Goal: Information Seeking & Learning: Learn about a topic

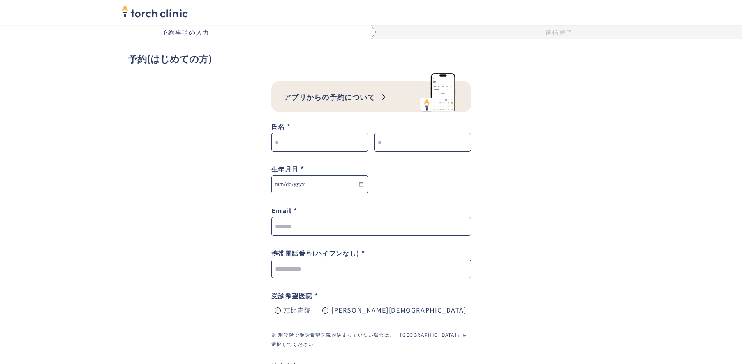
click at [448, 102] on img at bounding box center [439, 92] width 39 height 41
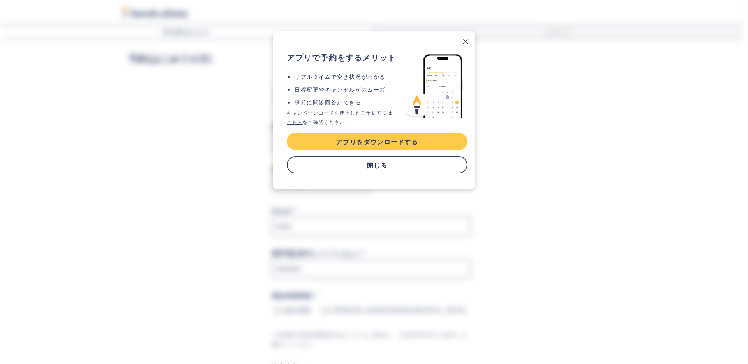
click at [467, 40] on link "モーダルウィンドウを閉じる" at bounding box center [465, 41] width 20 height 20
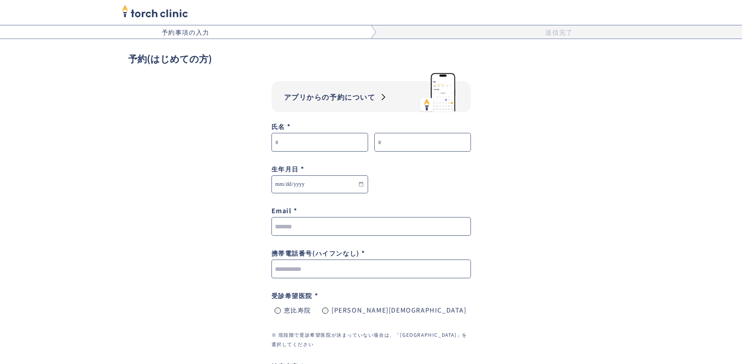
click at [150, 12] on img "home" at bounding box center [155, 10] width 66 height 17
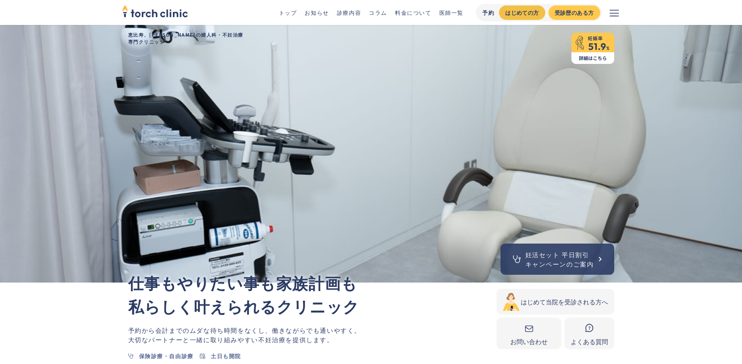
click at [512, 15] on div "はじめての方" at bounding box center [522, 13] width 34 height 8
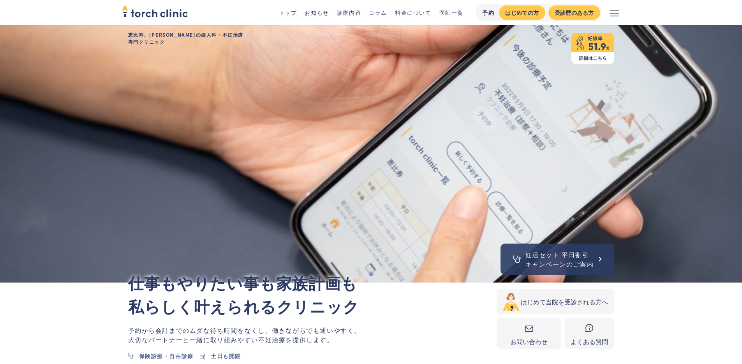
click at [618, 19] on button "メニューを開く" at bounding box center [614, 12] width 25 height 25
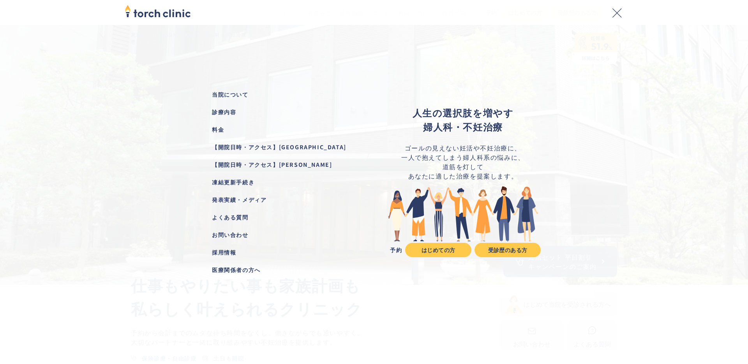
click at [220, 217] on div "よくある質問" at bounding box center [285, 217] width 146 height 8
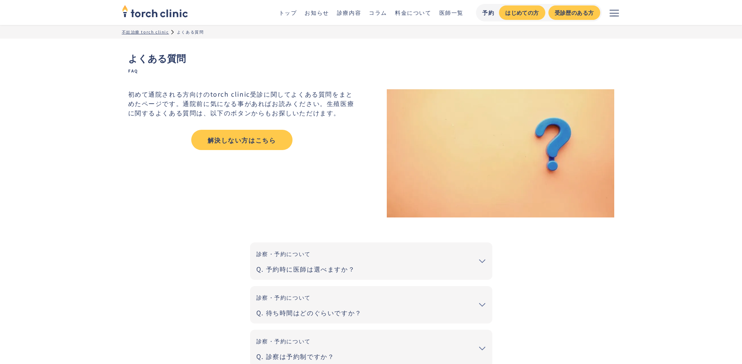
click at [238, 140] on div "解決しない方はこちら" at bounding box center [241, 139] width 87 height 9
click at [346, 15] on link "診療内容" at bounding box center [349, 13] width 24 height 8
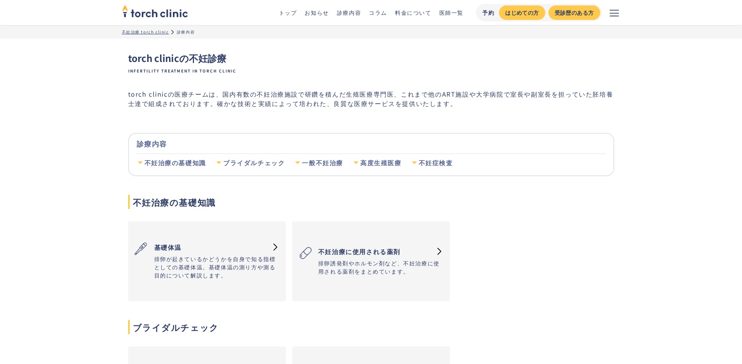
click at [177, 161] on div "不妊治療の基礎知識" at bounding box center [176, 163] width 62 height 9
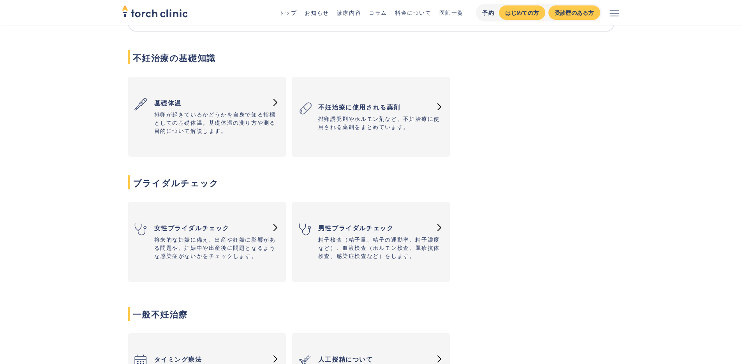
scroll to position [145, 0]
click at [205, 255] on p "将来的な妊娠に備え、出産や妊娠に影響がある問題や、妊娠中や出産後に問題となるような感染症がないかをチェックします。" at bounding box center [216, 247] width 125 height 25
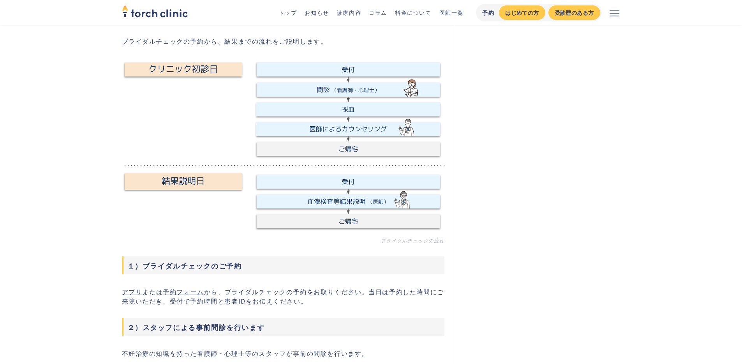
scroll to position [684, 0]
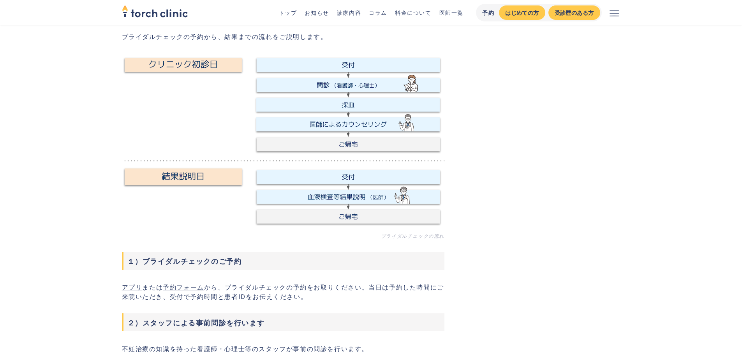
click at [160, 12] on img "home" at bounding box center [155, 10] width 66 height 17
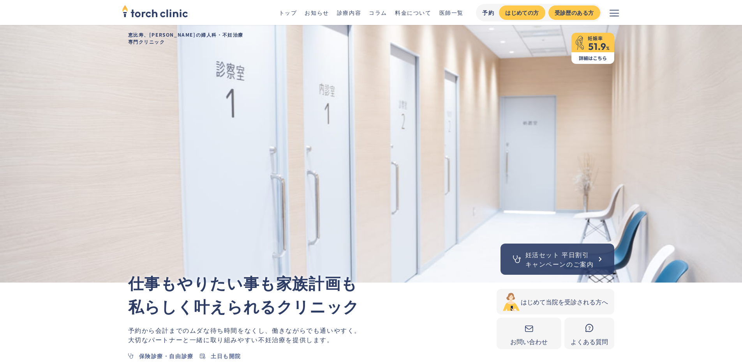
click at [554, 253] on div "妊活セット 平日割引 キャンペーンのご案内" at bounding box center [560, 259] width 69 height 19
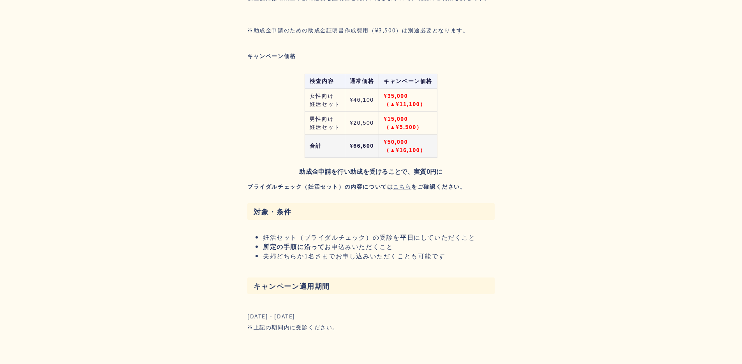
scroll to position [843, 0]
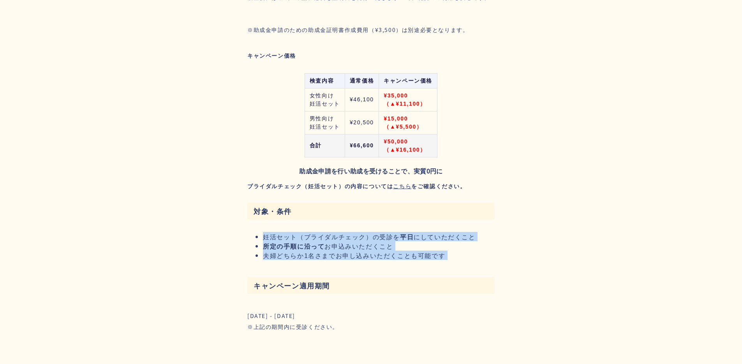
drag, startPoint x: 262, startPoint y: 234, endPoint x: 392, endPoint y: 271, distance: 135.0
click at [392, 272] on section "妊活セット平日割引キャンペーンのご案内 内容 東京都では、妊娠を希望する方を対象に、不妊検査費用の一部を助成する制度（最大5万円の助成）が実施されています。 …" at bounding box center [370, 66] width 247 height 563
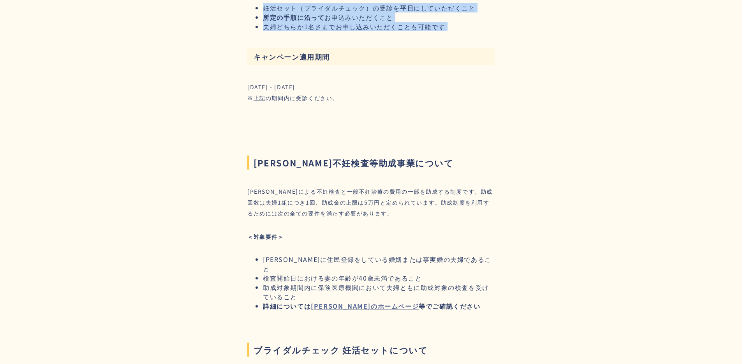
scroll to position [1074, 0]
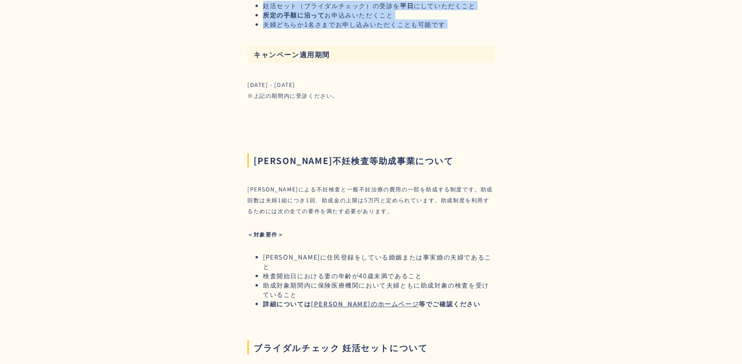
click at [335, 299] on strong "東京都のホームページ" at bounding box center [365, 303] width 108 height 9
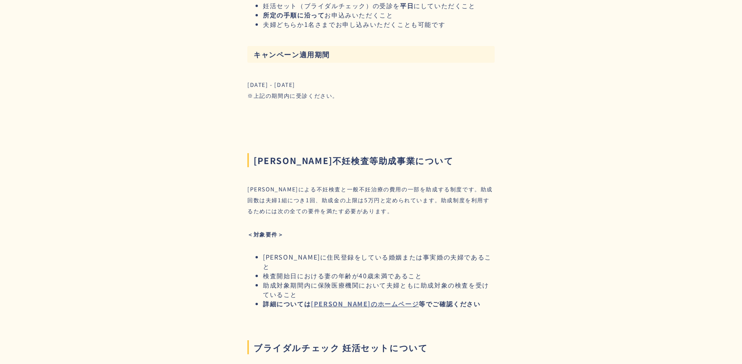
click at [441, 93] on div "2025年8月1日(金) - 2025年10月31日(金) ※上記の期間内に受診ください。" at bounding box center [370, 90] width 247 height 22
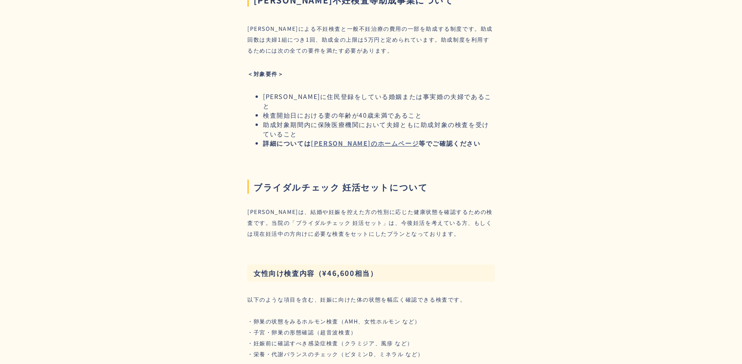
scroll to position [1277, 0]
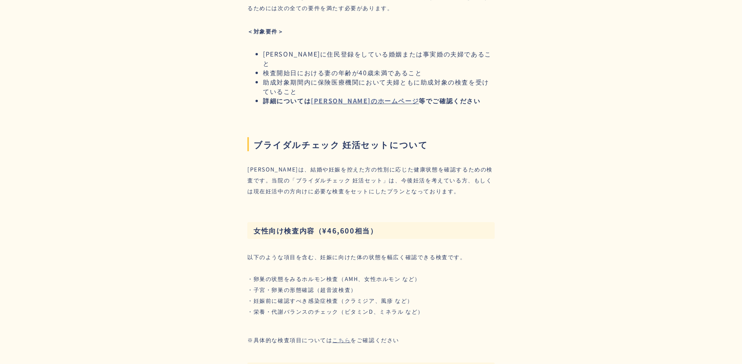
click at [420, 170] on div "ブライダルチェックは、結婚や妊娠を控えた方の性別に応じた健康状態を確認するための検査です。当院の「ブライダルチェック 妊活セット」は、今後妊活を考えている方、…" at bounding box center [370, 180] width 247 height 33
click at [338, 168] on div "ブライダルチェックは、結婚や妊娠を控えた方の性別に応じた健康状態を確認するための検査です。当院の「ブライダルチェック 妊活セット」は、今後妊活を考えている方、…" at bounding box center [370, 180] width 247 height 33
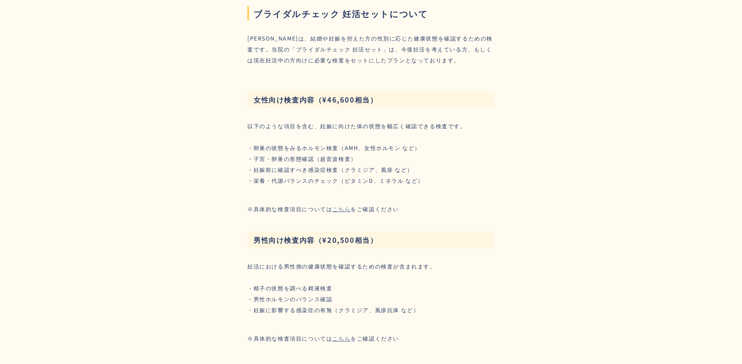
scroll to position [1415, 0]
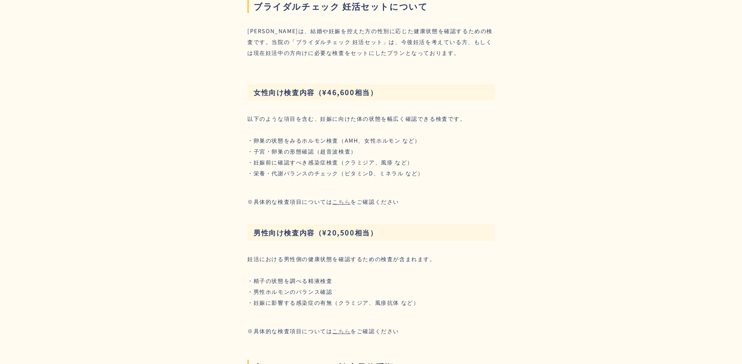
click at [333, 198] on link "こちら" at bounding box center [341, 201] width 18 height 7
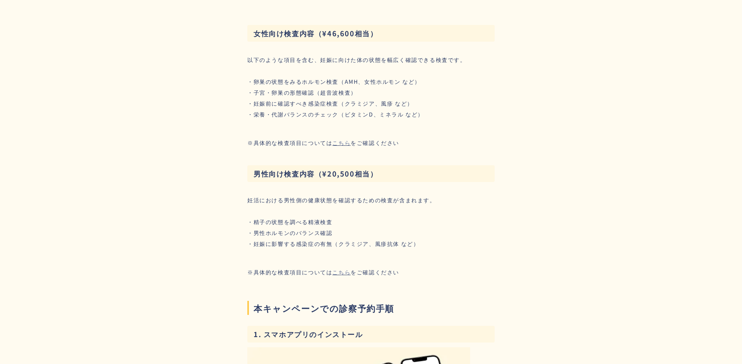
scroll to position [1476, 0]
click at [339, 267] on link "こちら" at bounding box center [341, 270] width 18 height 7
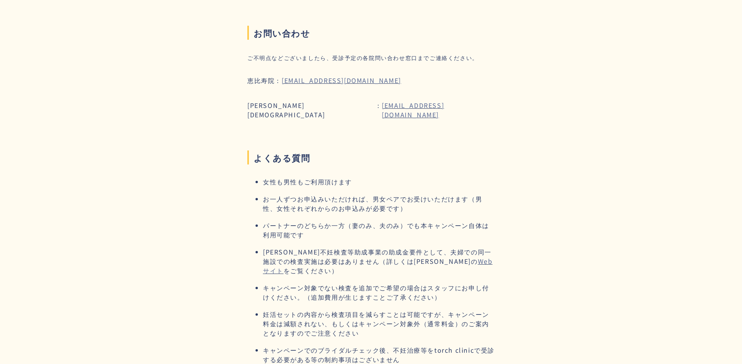
scroll to position [3432, 0]
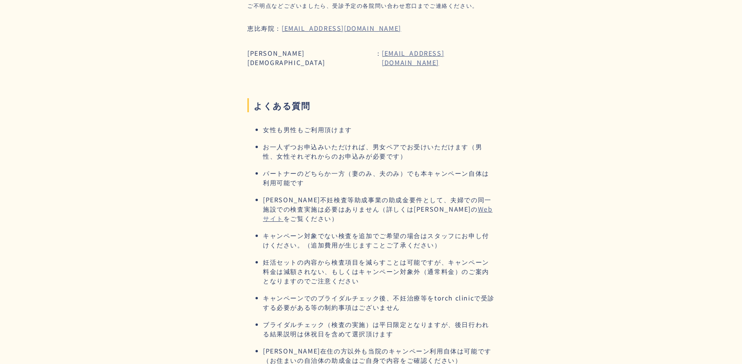
click at [455, 231] on li "キャンペーン対象でない検査を追加でご希望の場合はスタッフにお申し付けください。（追加費用が生じますことご了承ください）" at bounding box center [379, 240] width 232 height 19
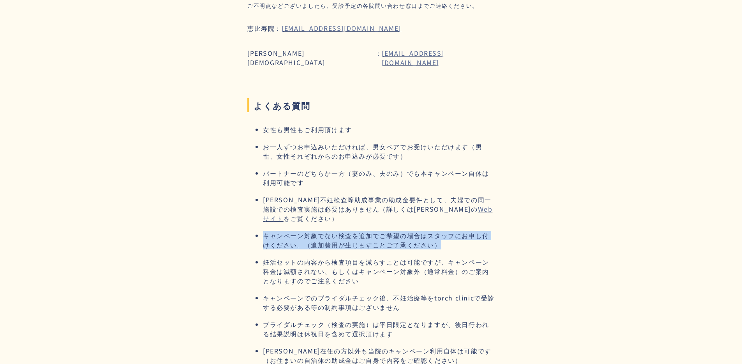
drag, startPoint x: 455, startPoint y: 224, endPoint x: 261, endPoint y: 210, distance: 194.9
click at [261, 210] on ul "女性も男性もご利用頂けます お一人ずつお申込みいただければ、男女ペアでお受けいただけます（男性、女性それぞれからのお申込みが必要です） パートナーのどちらか一…" at bounding box center [370, 249] width 247 height 248
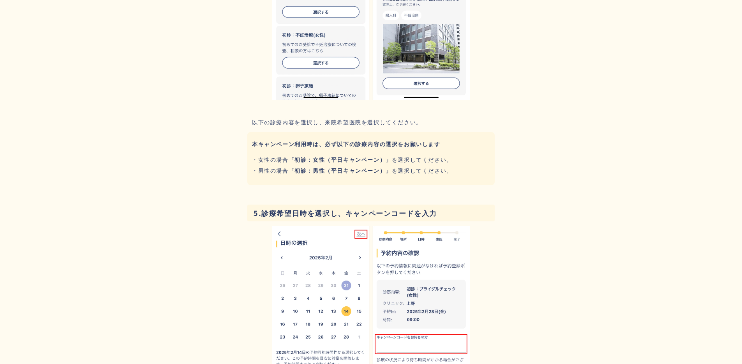
scroll to position [2743, 0]
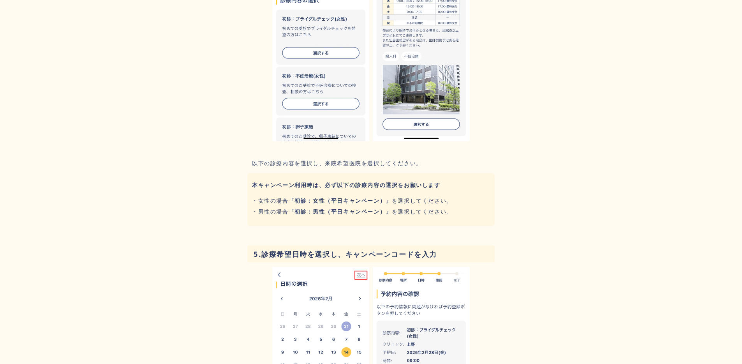
click at [376, 206] on div "・女性の場合 「初診：女性（平日キャンペーン）」 を選択してください。 ・男性の場合 「初診：男性（平日キャンペーン）」 を選択してください。" at bounding box center [352, 206] width 201 height 22
click at [370, 207] on strong "「初診：男性（平日キャンペーン）」" at bounding box center [340, 211] width 103 height 8
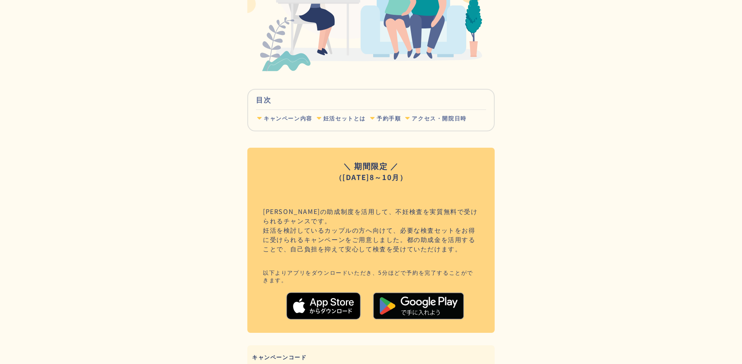
scroll to position [0, 0]
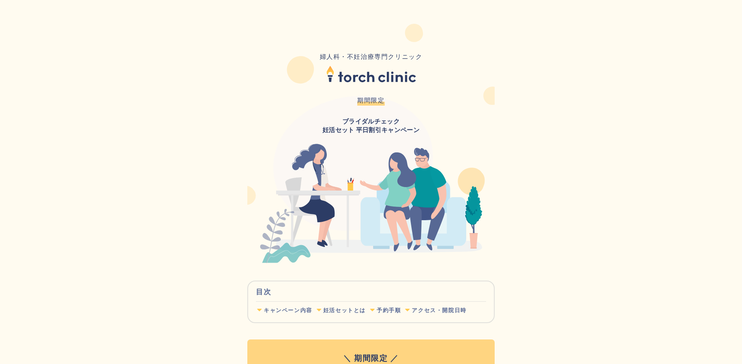
click at [191, 144] on html "婦人科・不妊治療専門クリニック 期間限定 ブライダルチェック 妊活セット 平日割引キャンペーン 目次 キャンペーン内容 妊活セットとは 予約手順 アクセス・開…" at bounding box center [371, 182] width 742 height 364
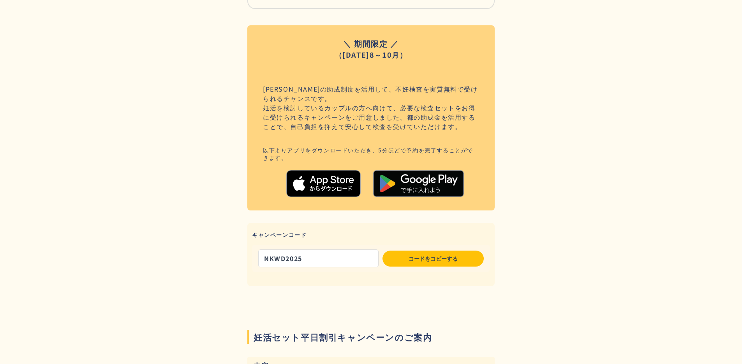
scroll to position [196, 0]
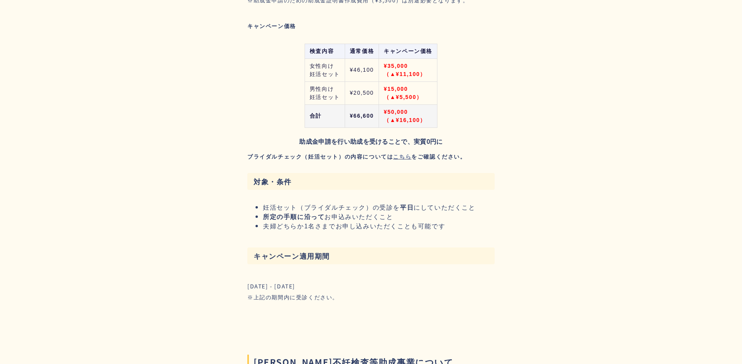
scroll to position [972, 0]
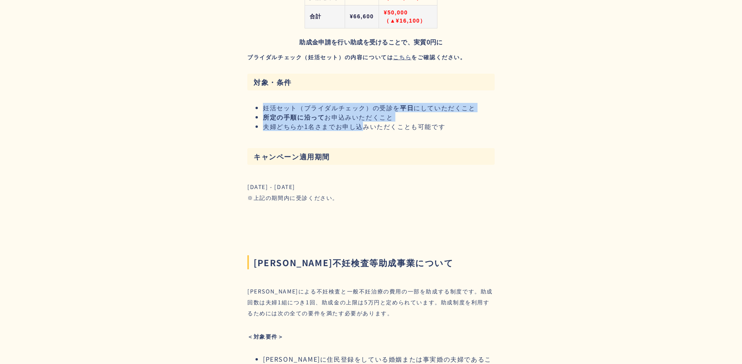
drag, startPoint x: 361, startPoint y: 126, endPoint x: 263, endPoint y: 109, distance: 98.9
click at [263, 109] on ul "妊活セット（ブライダルチェック）の受診を 平日 にしていただくこと 所定の手順に沿って お申込みいただくこと 夫婦どちらか1名さまでお申し込みいただくことも可…" at bounding box center [361, 117] width 228 height 28
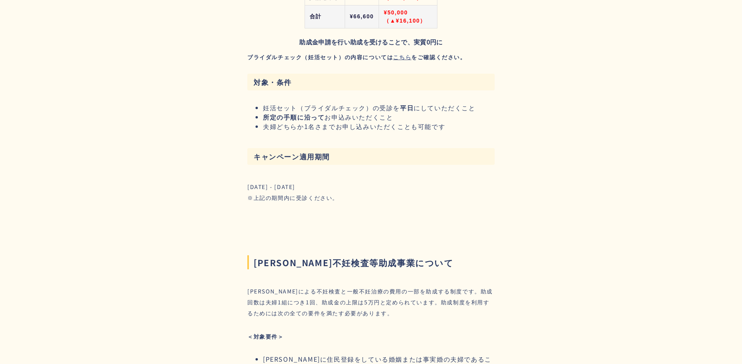
click at [284, 132] on div "対象・条件 妊活セット（ブライダルチェック）の受診を 平日 にしていただくこと 所定の手順に沿って お申込みいただくこと 夫婦どちらか1名さまでお申し込みいた…" at bounding box center [370, 100] width 247 height 67
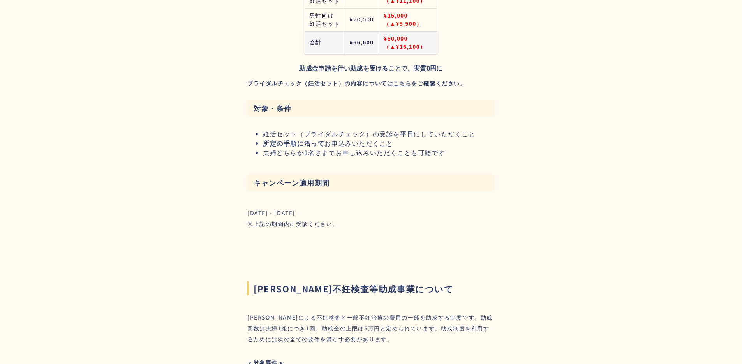
scroll to position [854, 0]
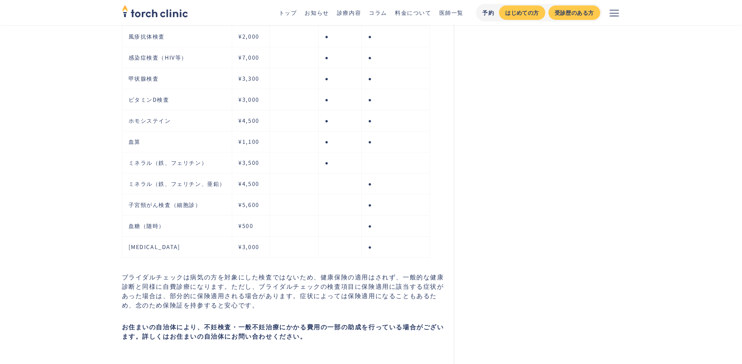
scroll to position [1676, 0]
click at [368, 189] on td "●" at bounding box center [395, 184] width 67 height 21
click at [372, 200] on td "●" at bounding box center [395, 205] width 67 height 21
click at [378, 225] on td "●" at bounding box center [395, 226] width 67 height 21
click at [375, 240] on td "●" at bounding box center [395, 247] width 67 height 21
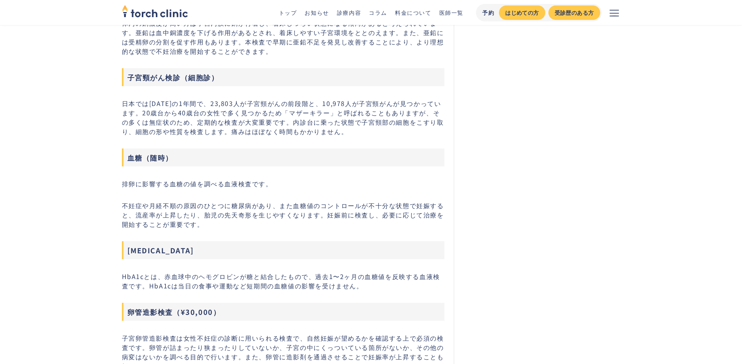
scroll to position [4760, 0]
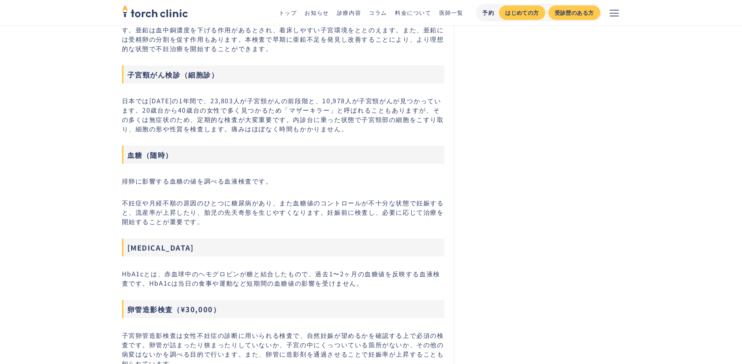
drag, startPoint x: 156, startPoint y: 251, endPoint x: 122, endPoint y: 249, distance: 34.3
click at [122, 249] on h3 "HbA1c" at bounding box center [283, 247] width 323 height 18
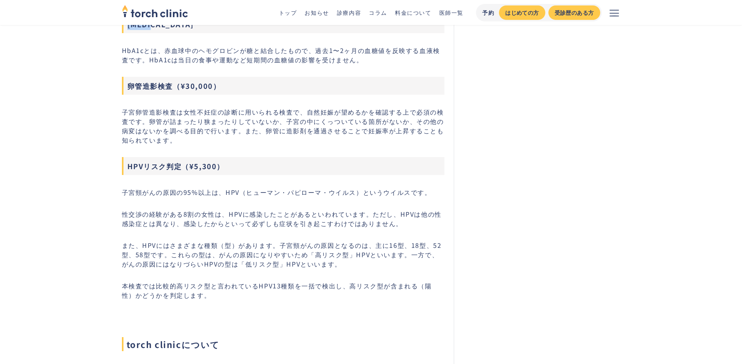
scroll to position [4956, 0]
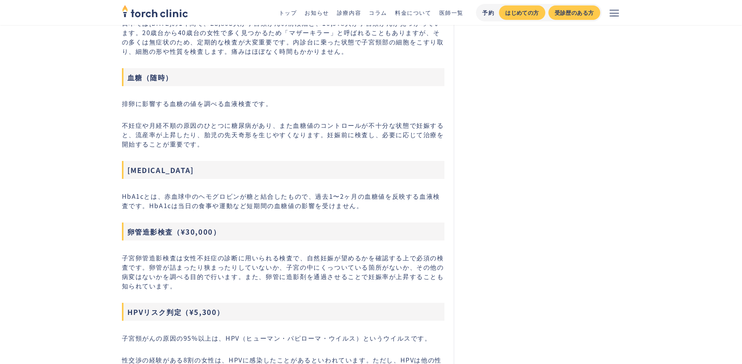
scroll to position [4837, 0]
click at [349, 13] on link "診療内容" at bounding box center [349, 13] width 24 height 8
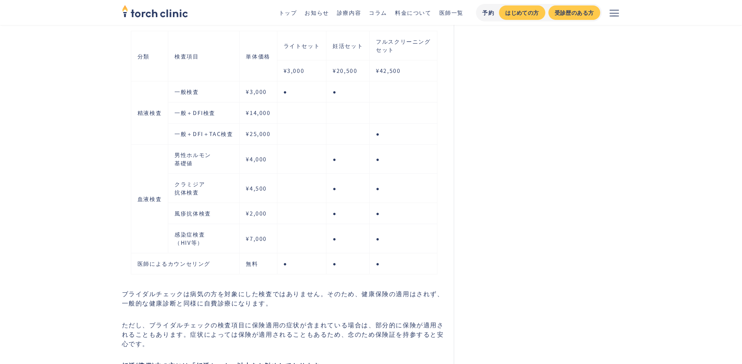
scroll to position [1327, 0]
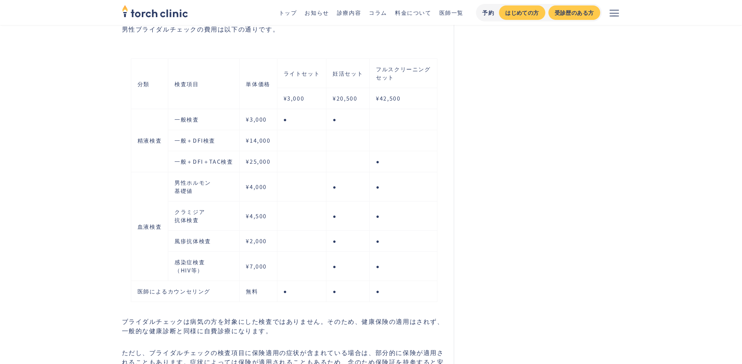
click at [357, 187] on td "●" at bounding box center [347, 186] width 43 height 29
drag, startPoint x: 194, startPoint y: 157, endPoint x: 247, endPoint y: 159, distance: 53.1
click at [247, 159] on tr "一般＋DFI＋TAC検査 ¥25,000 ●" at bounding box center [284, 161] width 306 height 21
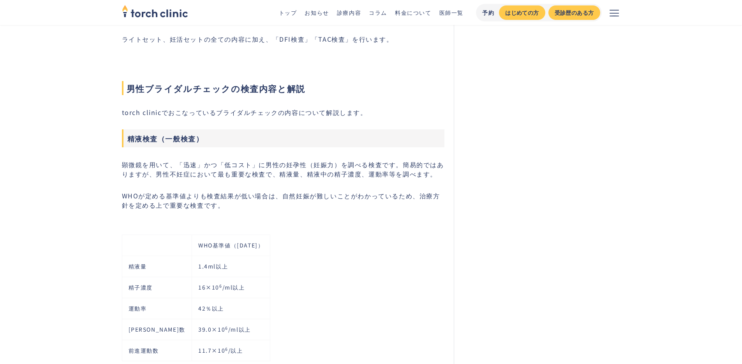
scroll to position [1950, 0]
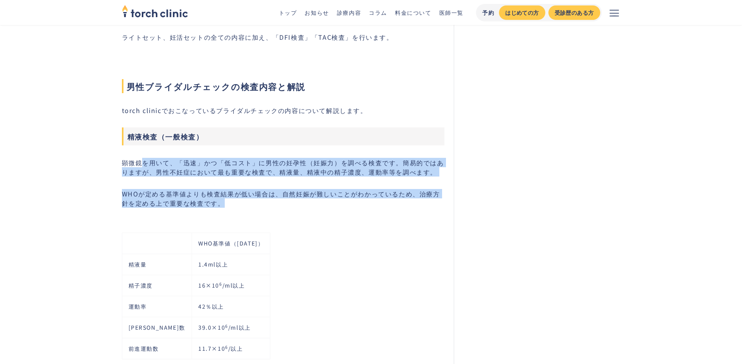
drag, startPoint x: 234, startPoint y: 204, endPoint x: 145, endPoint y: 161, distance: 99.3
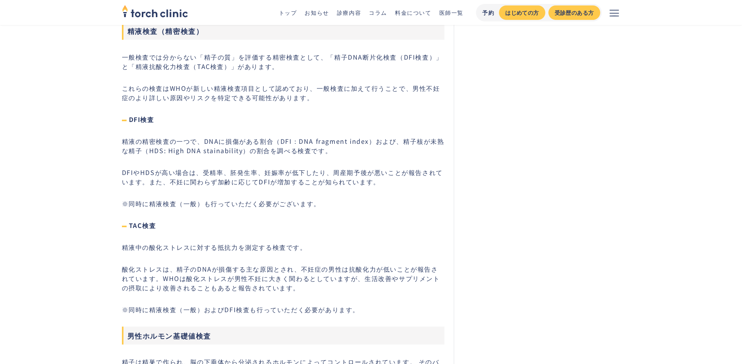
scroll to position [2445, 0]
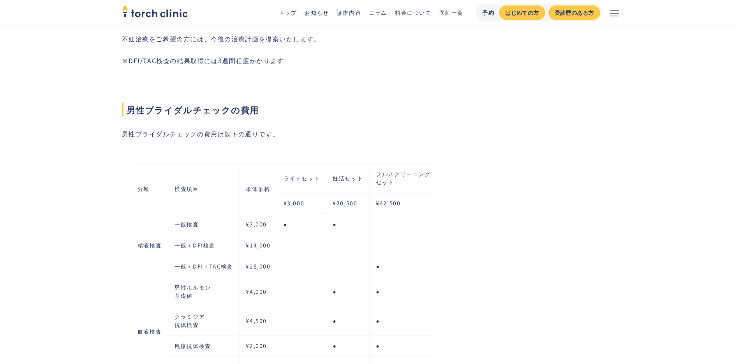
scroll to position [1220, 0]
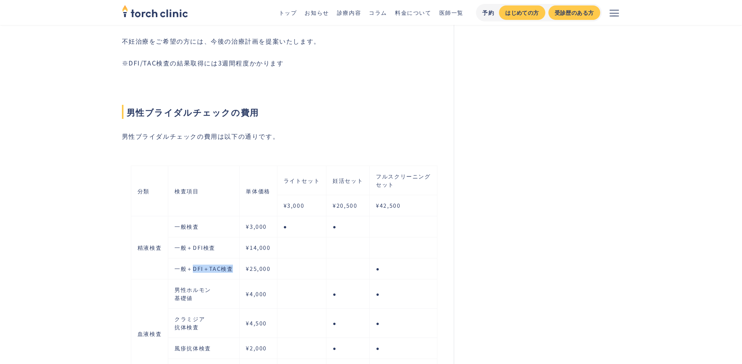
drag, startPoint x: 194, startPoint y: 265, endPoint x: 238, endPoint y: 266, distance: 44.4
click at [238, 266] on td "一般＋DFI＋TAC検査" at bounding box center [203, 268] width 71 height 21
copy td "DFI＋TAC検査"
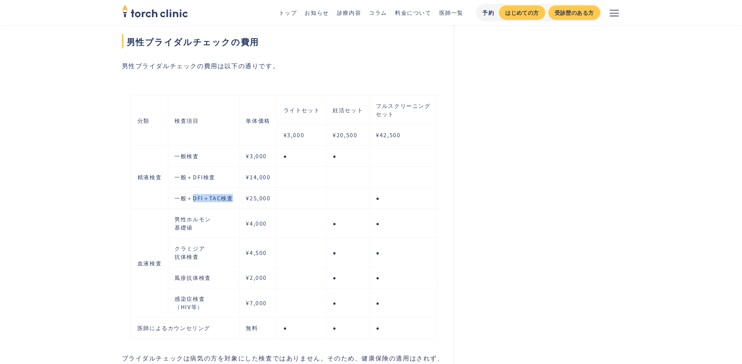
scroll to position [1374, 0]
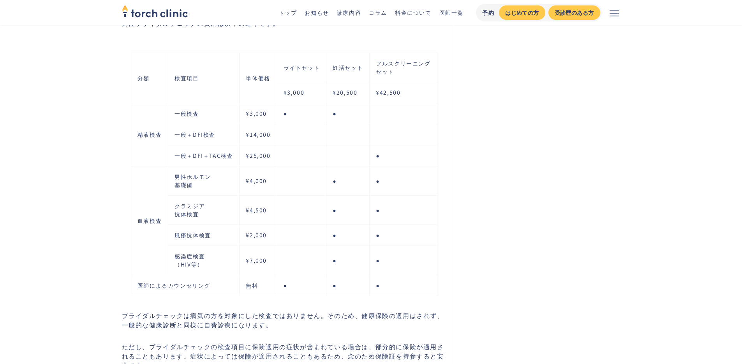
scroll to position [1334, 0]
drag, startPoint x: 409, startPoint y: 92, endPoint x: 358, endPoint y: 91, distance: 51.8
click at [358, 91] on tr "¥3,000 ¥20,500 ¥42,500" at bounding box center [284, 91] width 306 height 21
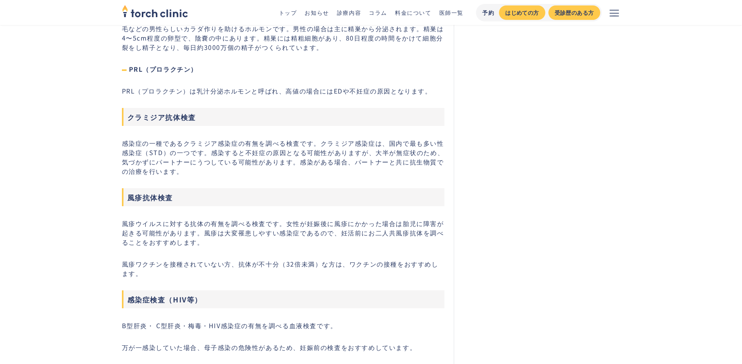
scroll to position [2957, 0]
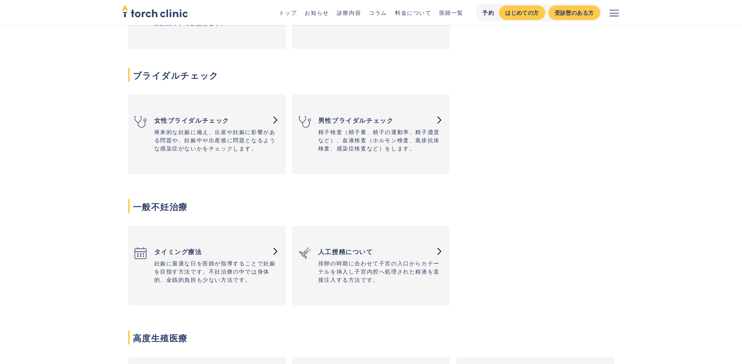
scroll to position [253, 0]
click at [227, 273] on p "妊娠に最適な日を医師が指導することで妊娠を目指す方法です。不妊治療の中では身体的、金銭的負担も少ない方法です。" at bounding box center [216, 270] width 125 height 25
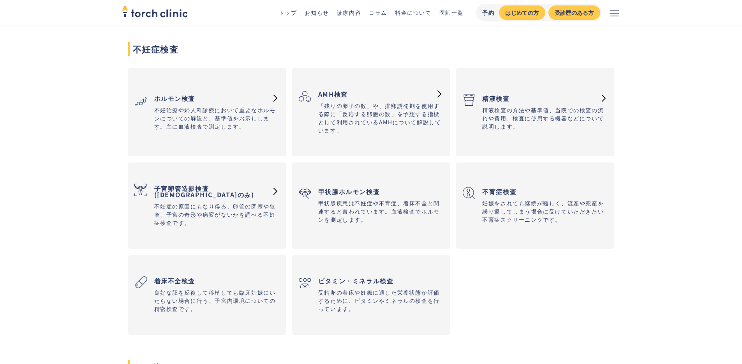
scroll to position [866, 0]
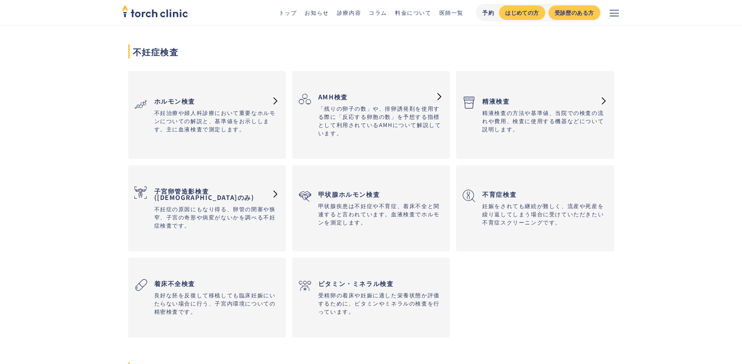
click at [195, 214] on p "不妊症の原因にもなり得る、卵管の閉塞や狭窄、子宮の奇形や病変がないかを調べる不妊症検査です。" at bounding box center [216, 217] width 125 height 25
click at [533, 267] on ul "ホルモン検査 不妊治療や婦人科診療において重要なホルモンについての解説と、基準値をお示しします。主に血液検査で測定します。 AMH検査 「残りの卵子の数」や、…" at bounding box center [371, 204] width 486 height 266
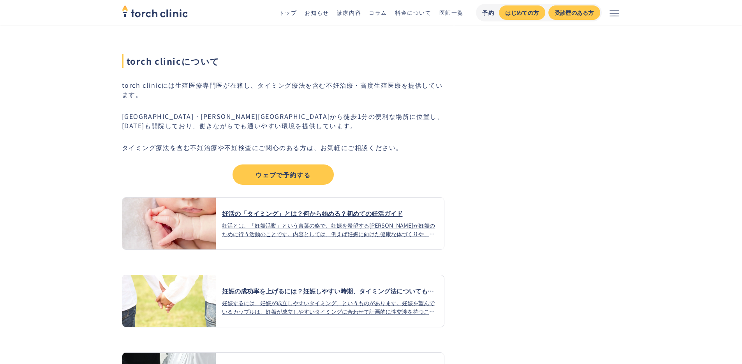
scroll to position [1263, 0]
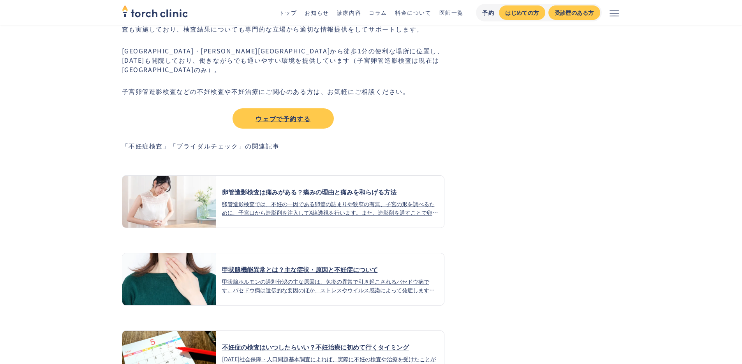
scroll to position [2061, 0]
